Goal: Find specific page/section: Find specific page/section

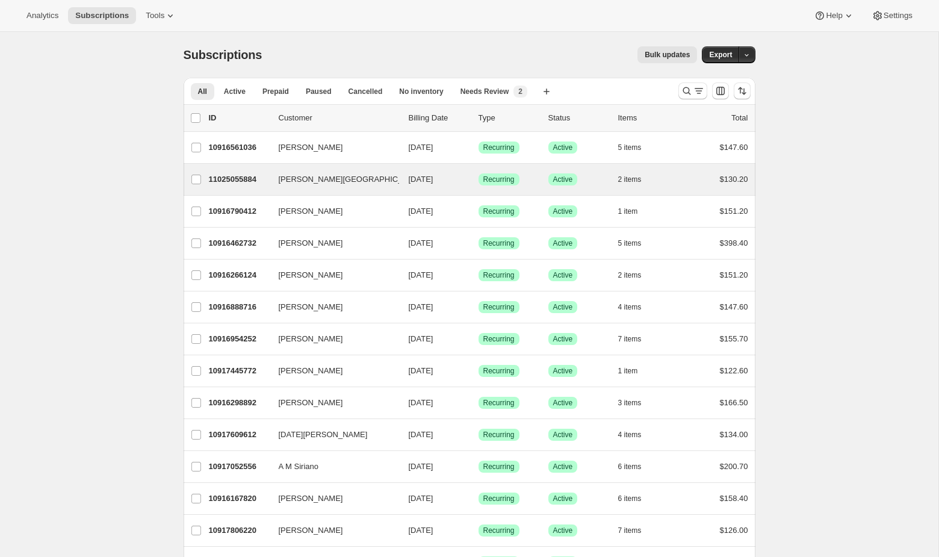
click at [697, 190] on div "LaVern Tarkington 11025055884 LaVern Tarkington 08/14/2025 Success Recurring Su…" at bounding box center [470, 179] width 572 height 31
click at [688, 184] on div "$130.20" at bounding box center [718, 179] width 60 height 12
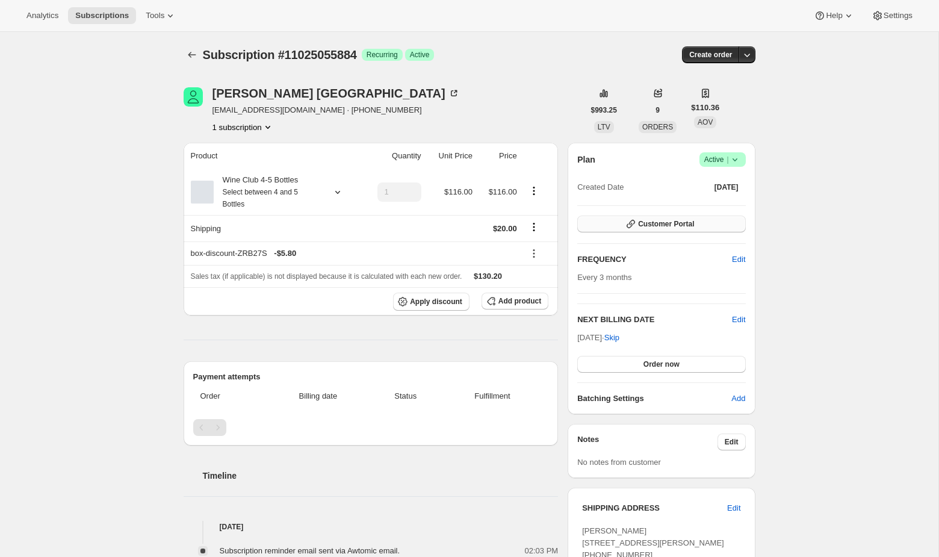
click at [670, 220] on span "Customer Portal" at bounding box center [666, 224] width 56 height 10
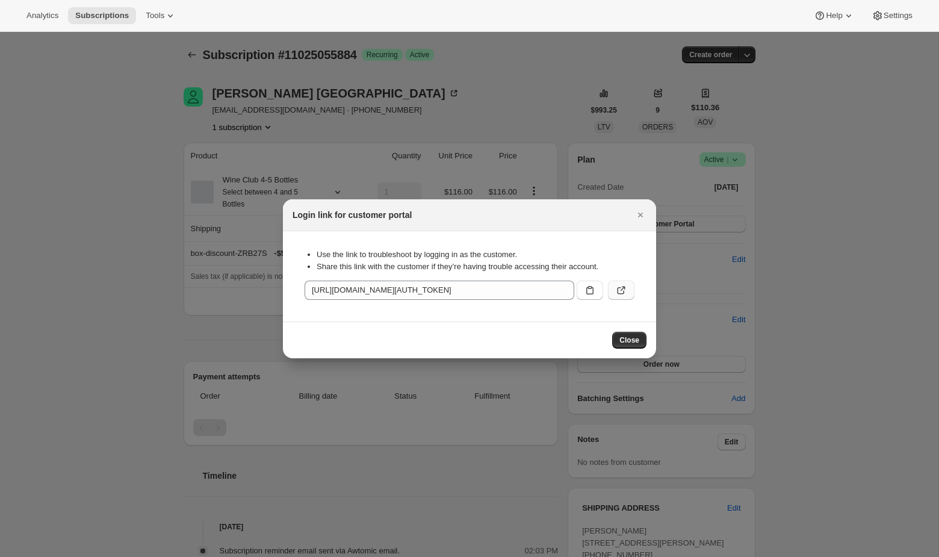
click at [620, 284] on icon ":rbu:" at bounding box center [621, 290] width 12 height 12
click at [159, 151] on div at bounding box center [469, 278] width 939 height 557
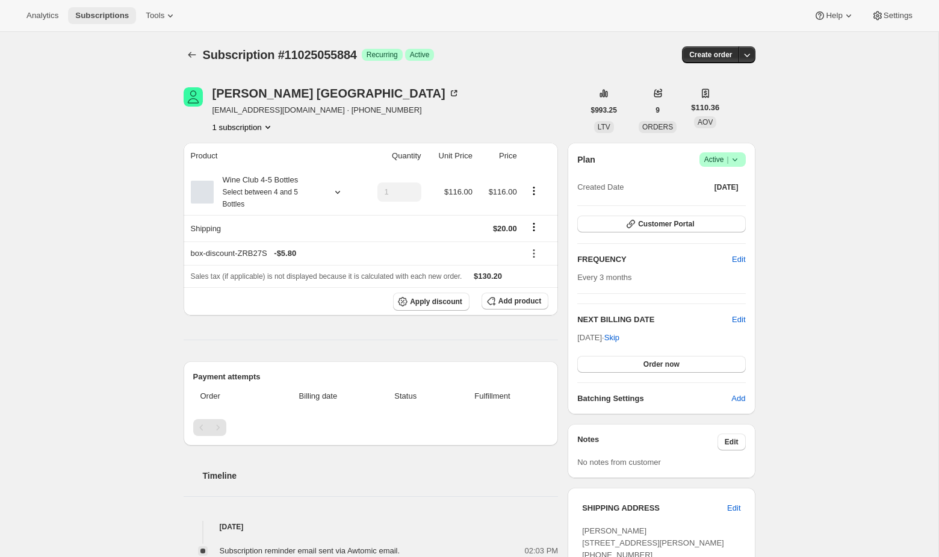
click at [101, 20] on span "Subscriptions" at bounding box center [102, 16] width 54 height 10
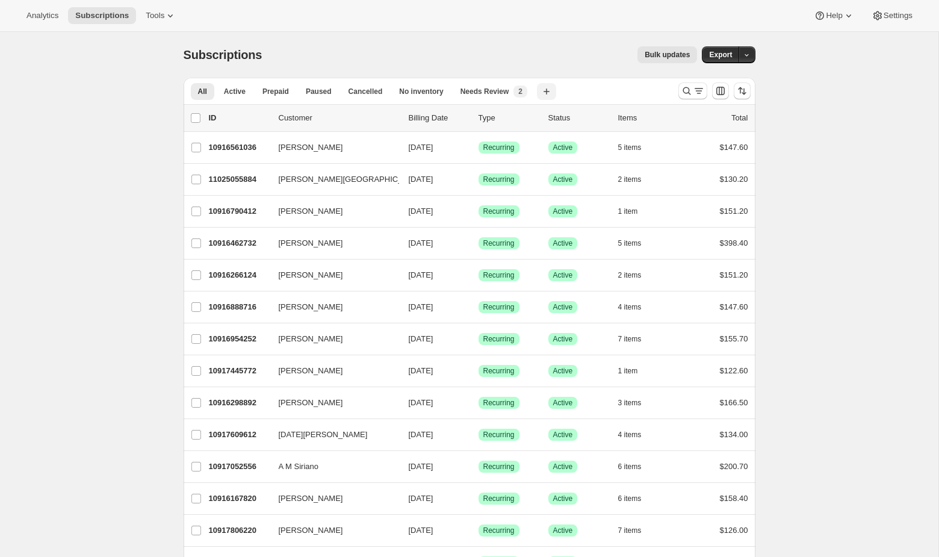
click at [542, 87] on button "Create new view" at bounding box center [546, 91] width 19 height 17
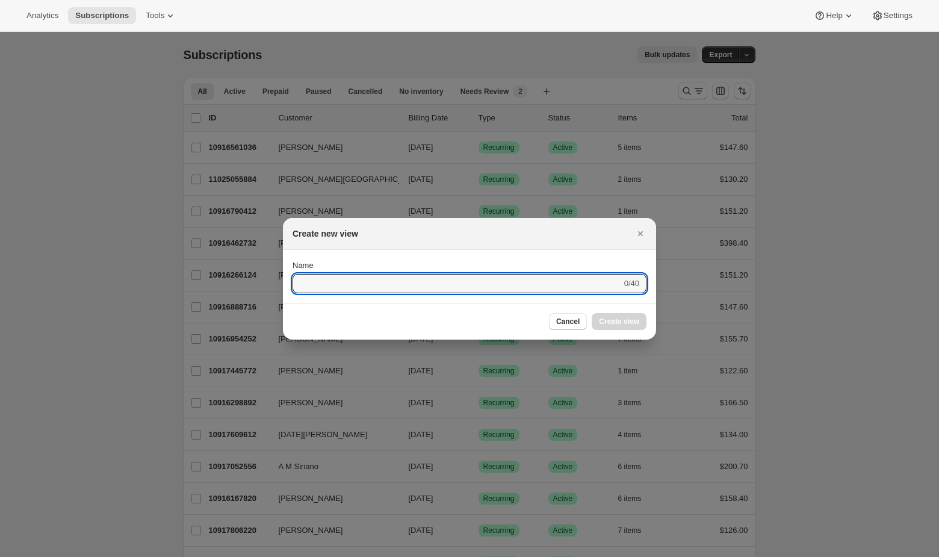
click at [650, 108] on div at bounding box center [469, 278] width 939 height 557
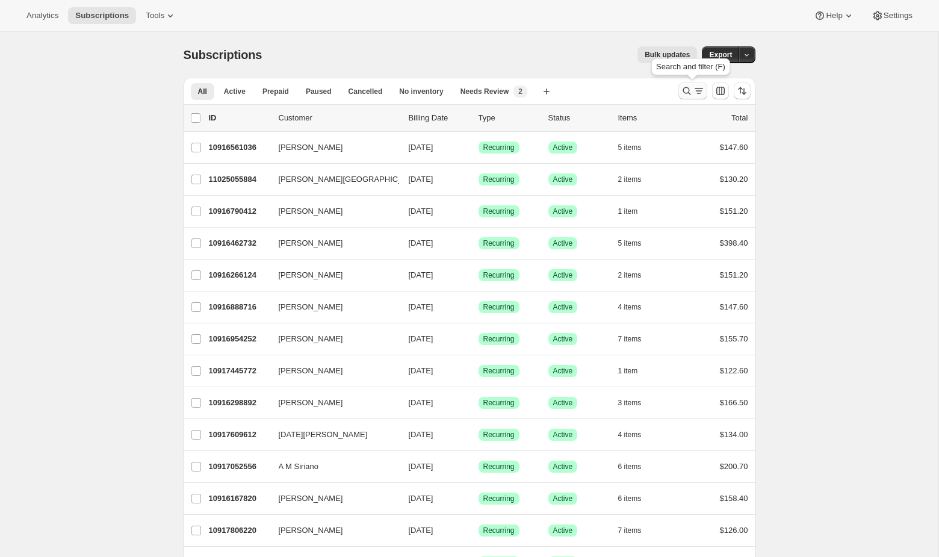
click at [691, 94] on icon "Search and filter results" at bounding box center [687, 91] width 12 height 12
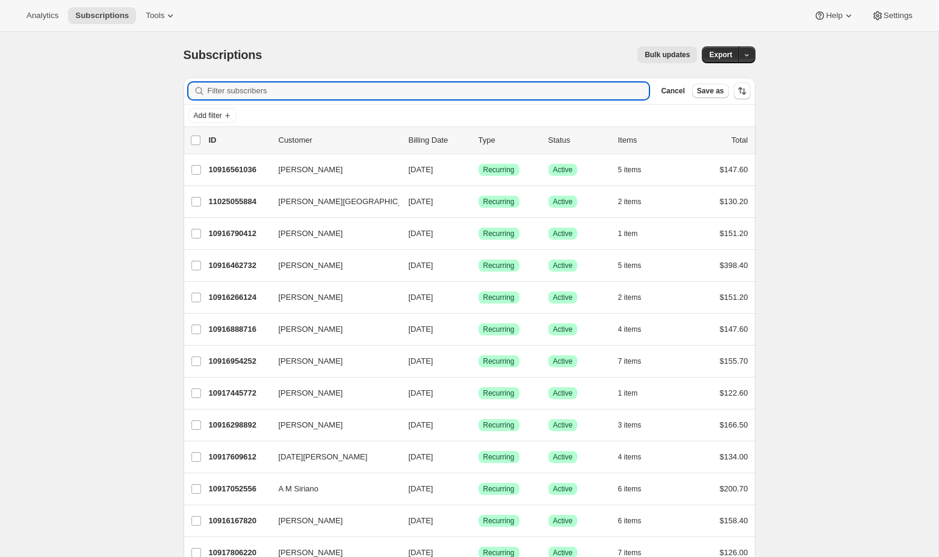
click at [228, 105] on div "Add filter" at bounding box center [470, 116] width 572 height 22
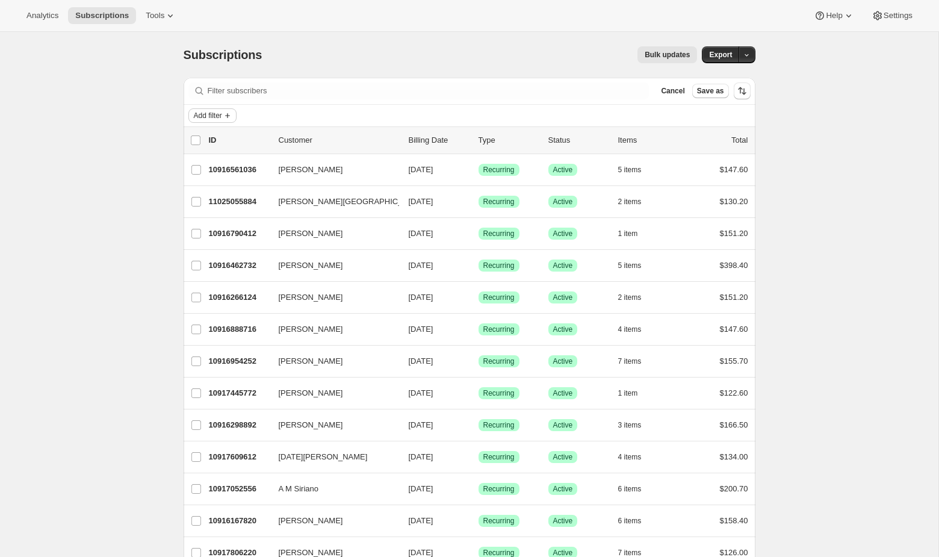
click at [217, 115] on span "Add filter" at bounding box center [208, 116] width 28 height 10
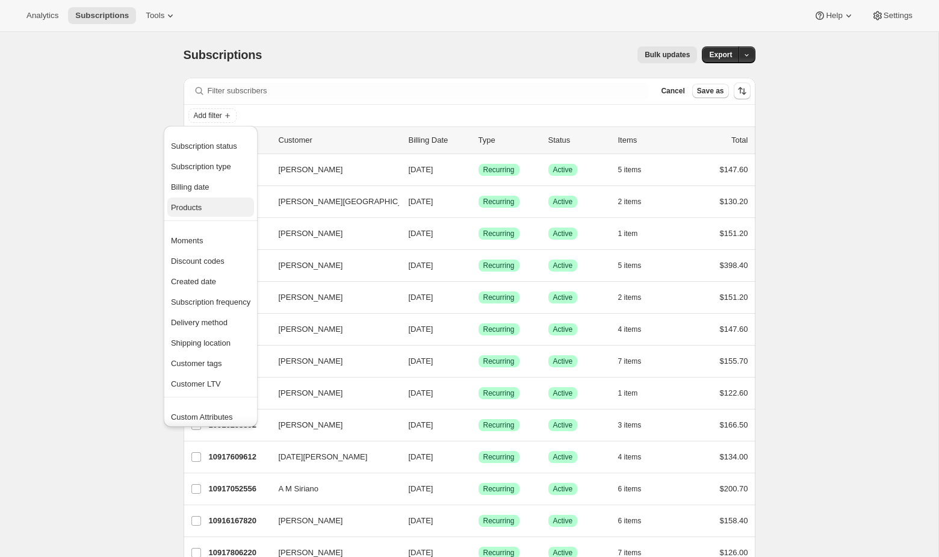
click at [196, 206] on span "Products" at bounding box center [186, 207] width 31 height 9
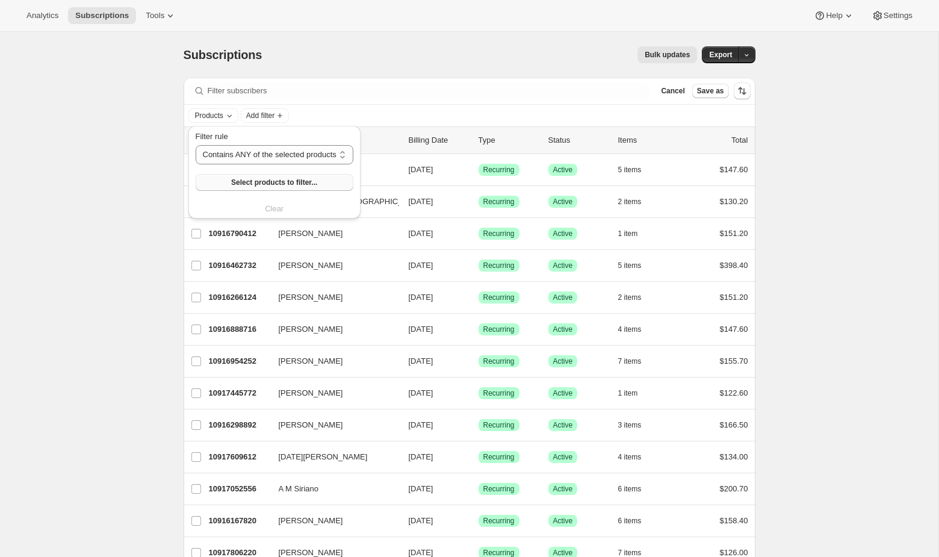
click at [265, 176] on button "Select products to filter..." at bounding box center [275, 182] width 158 height 17
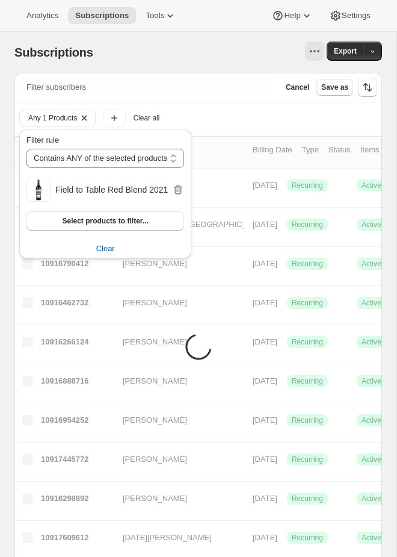
click at [213, 105] on div "Any 1 Products Add filter Clear all" at bounding box center [198, 117] width 368 height 31
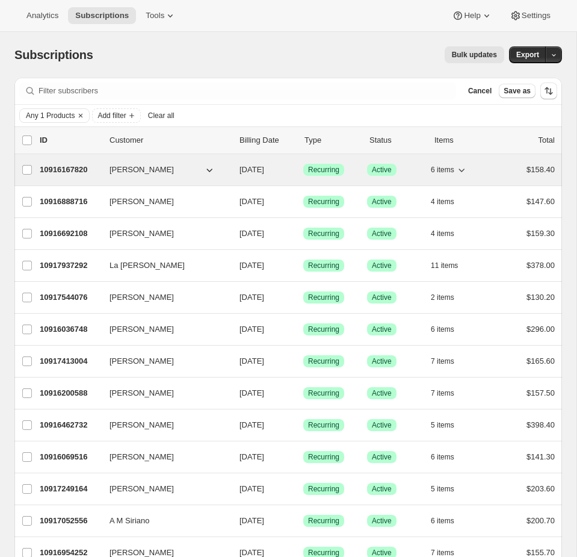
click at [368, 172] on span "Success Active" at bounding box center [382, 170] width 30 height 12
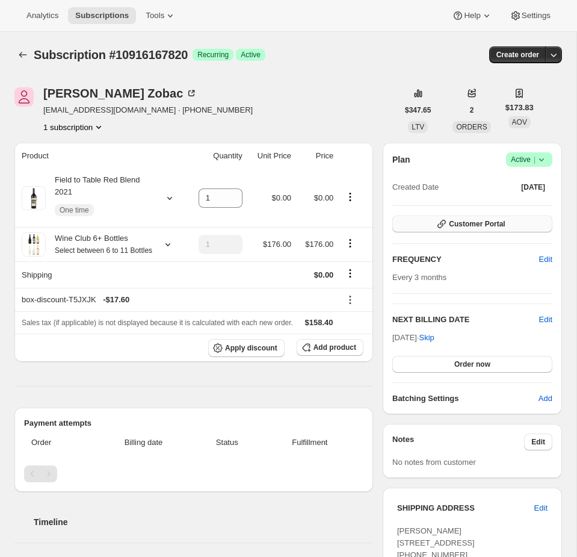
click at [515, 226] on button "Customer Portal" at bounding box center [473, 224] width 160 height 17
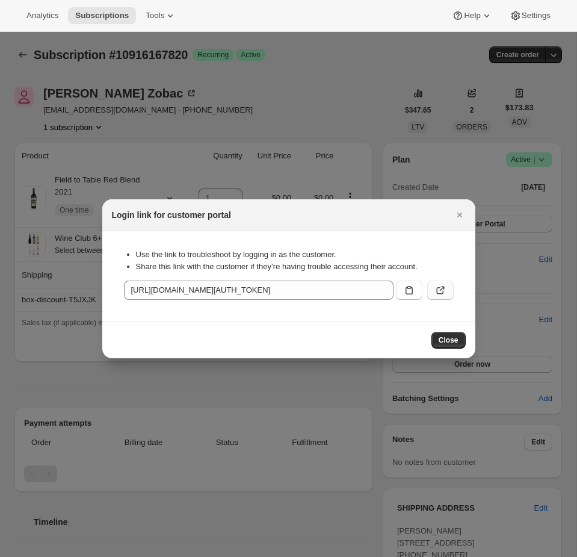
click at [442, 282] on button ":rqh:" at bounding box center [441, 290] width 26 height 19
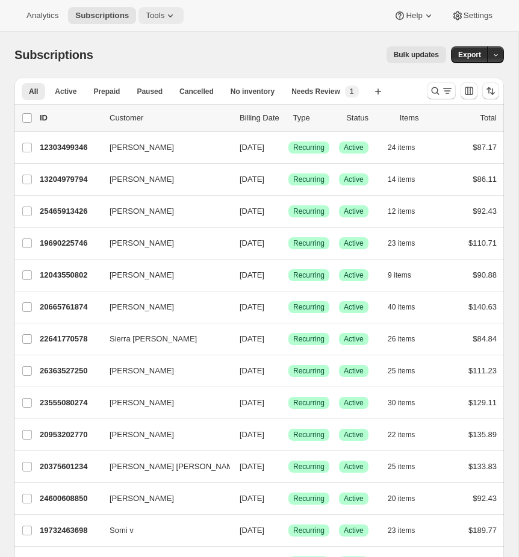
click at [161, 12] on span "Tools" at bounding box center [155, 16] width 19 height 10
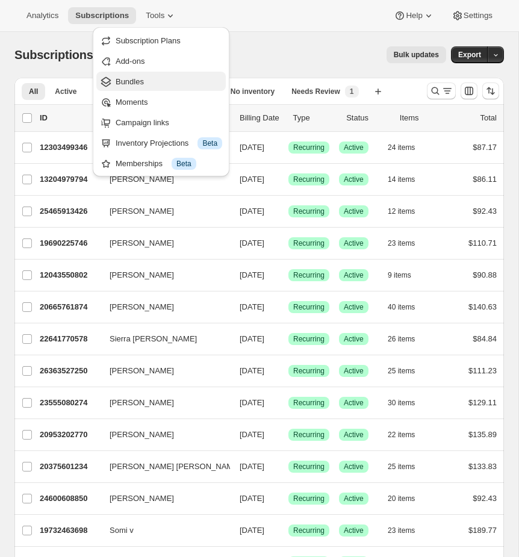
click at [158, 84] on span "Bundles" at bounding box center [169, 82] width 107 height 12
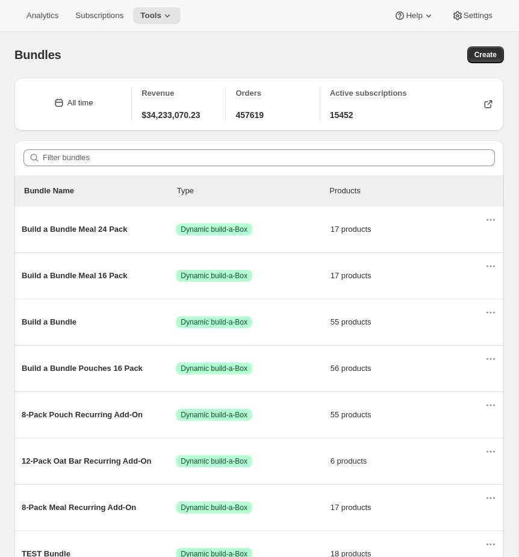
click at [104, 167] on div "Filter bundles" at bounding box center [259, 157] width 490 height 35
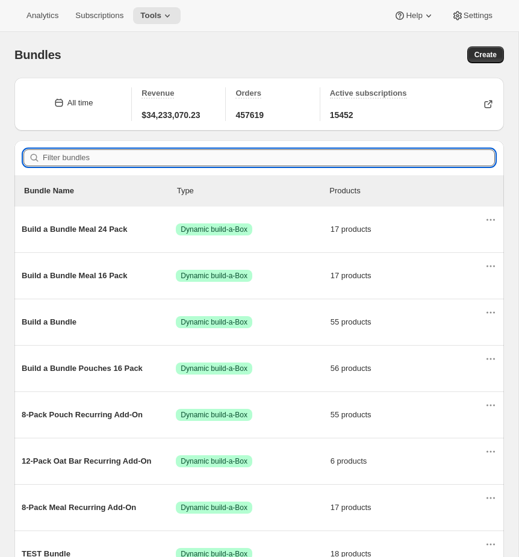
click at [87, 161] on input "Filter bundles" at bounding box center [269, 157] width 452 height 17
paste input "7025778196562"
type input "7025778196562"
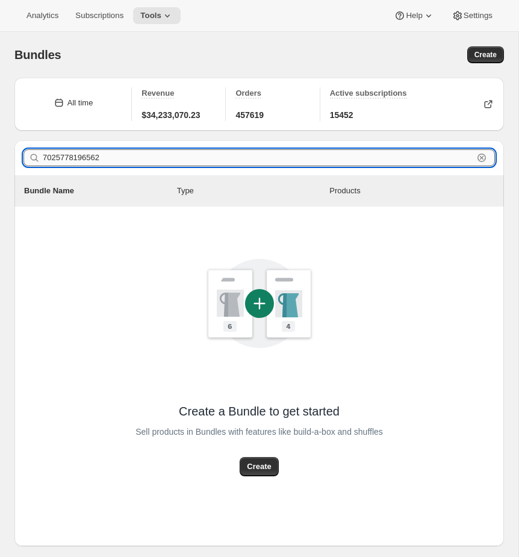
click at [87, 161] on input "7025778196562" at bounding box center [258, 157] width 431 height 17
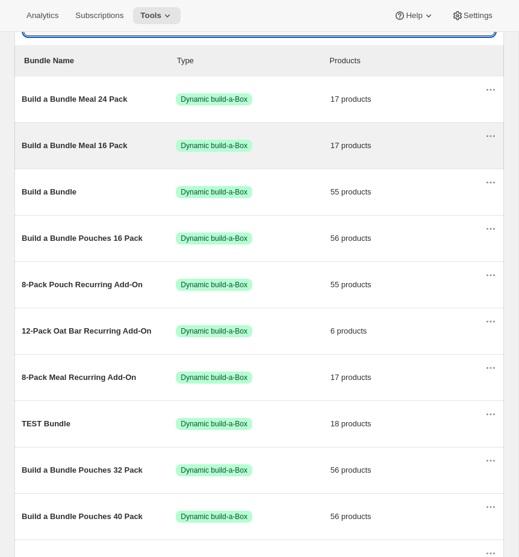
scroll to position [135, 0]
